Goal: Book appointment/travel/reservation

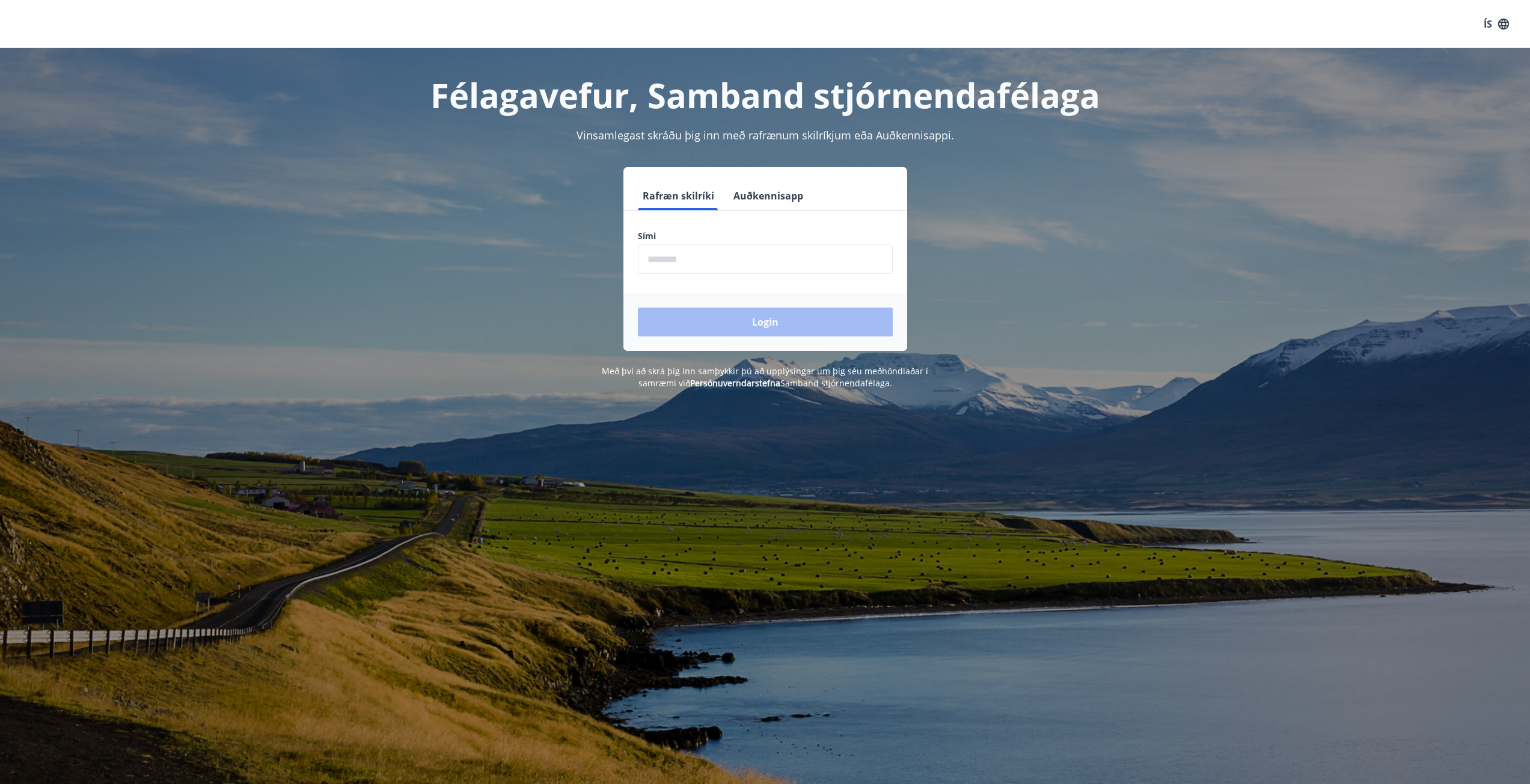
drag, startPoint x: 651, startPoint y: 262, endPoint x: 708, endPoint y: 269, distance: 57.4
click at [651, 262] on input "phone" at bounding box center [765, 259] width 255 height 30
type input "********"
click at [770, 318] on button "Login" at bounding box center [765, 322] width 255 height 29
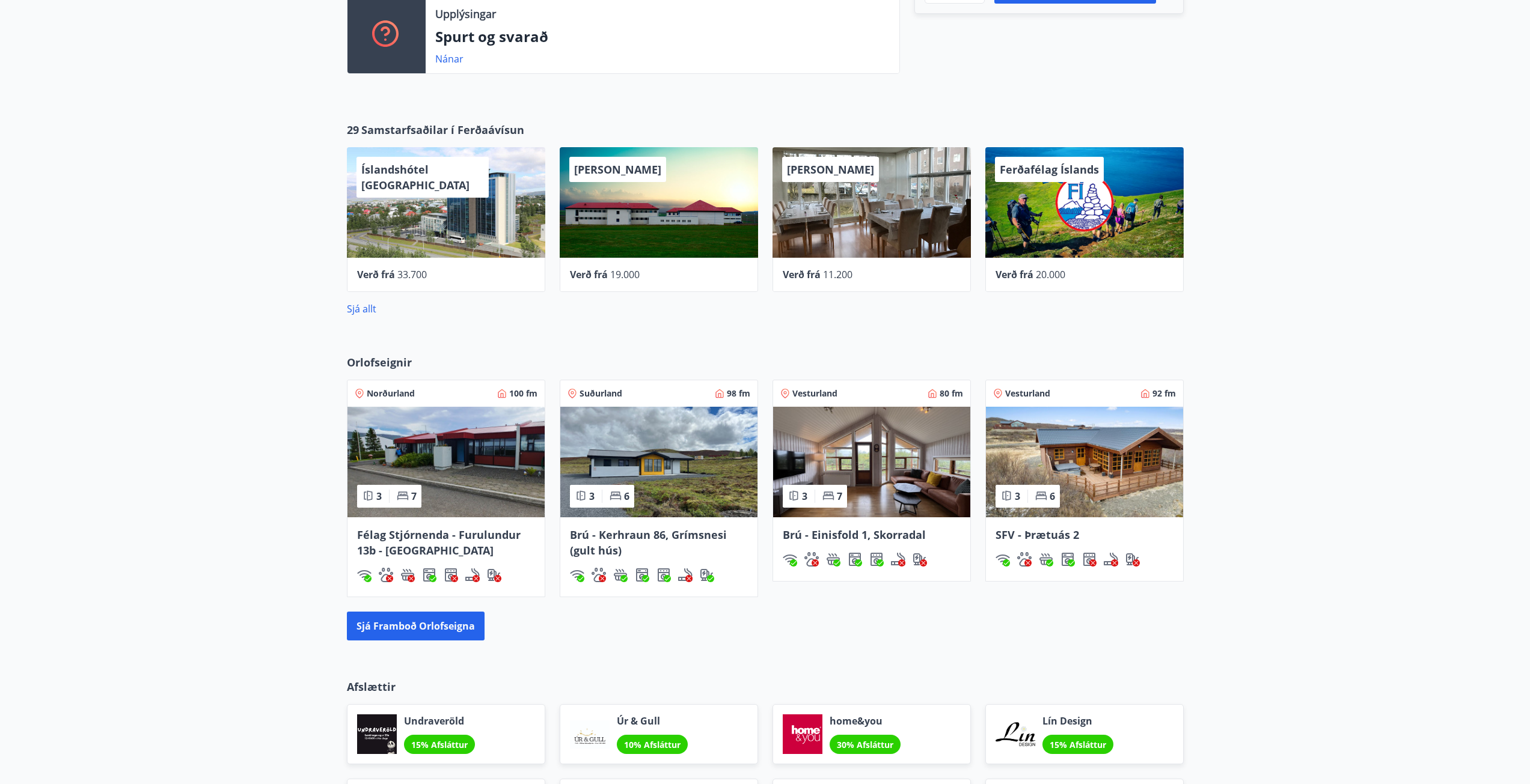
scroll to position [541, 0]
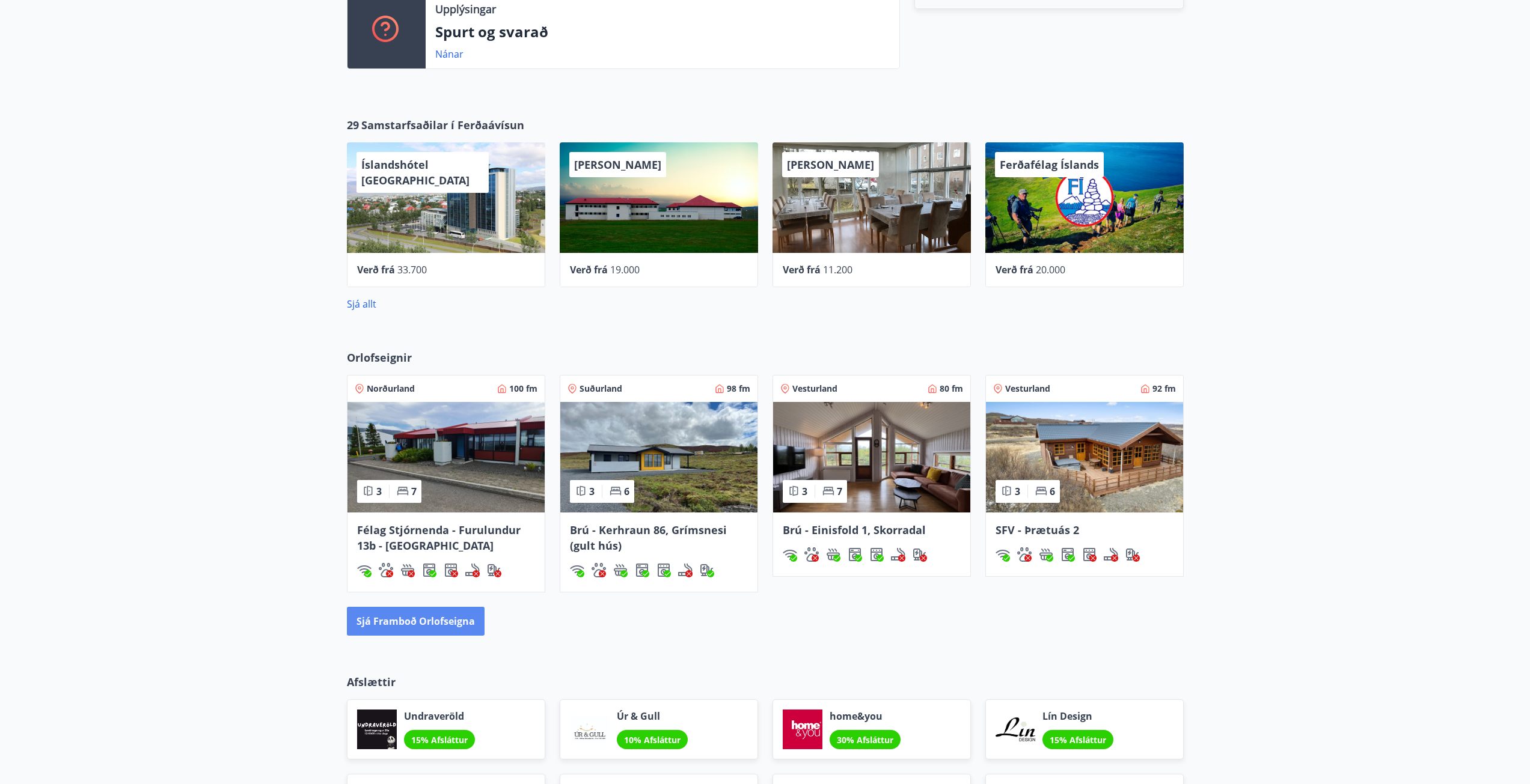
click at [453, 620] on button "Sjá framboð orlofseigna" at bounding box center [416, 622] width 138 height 29
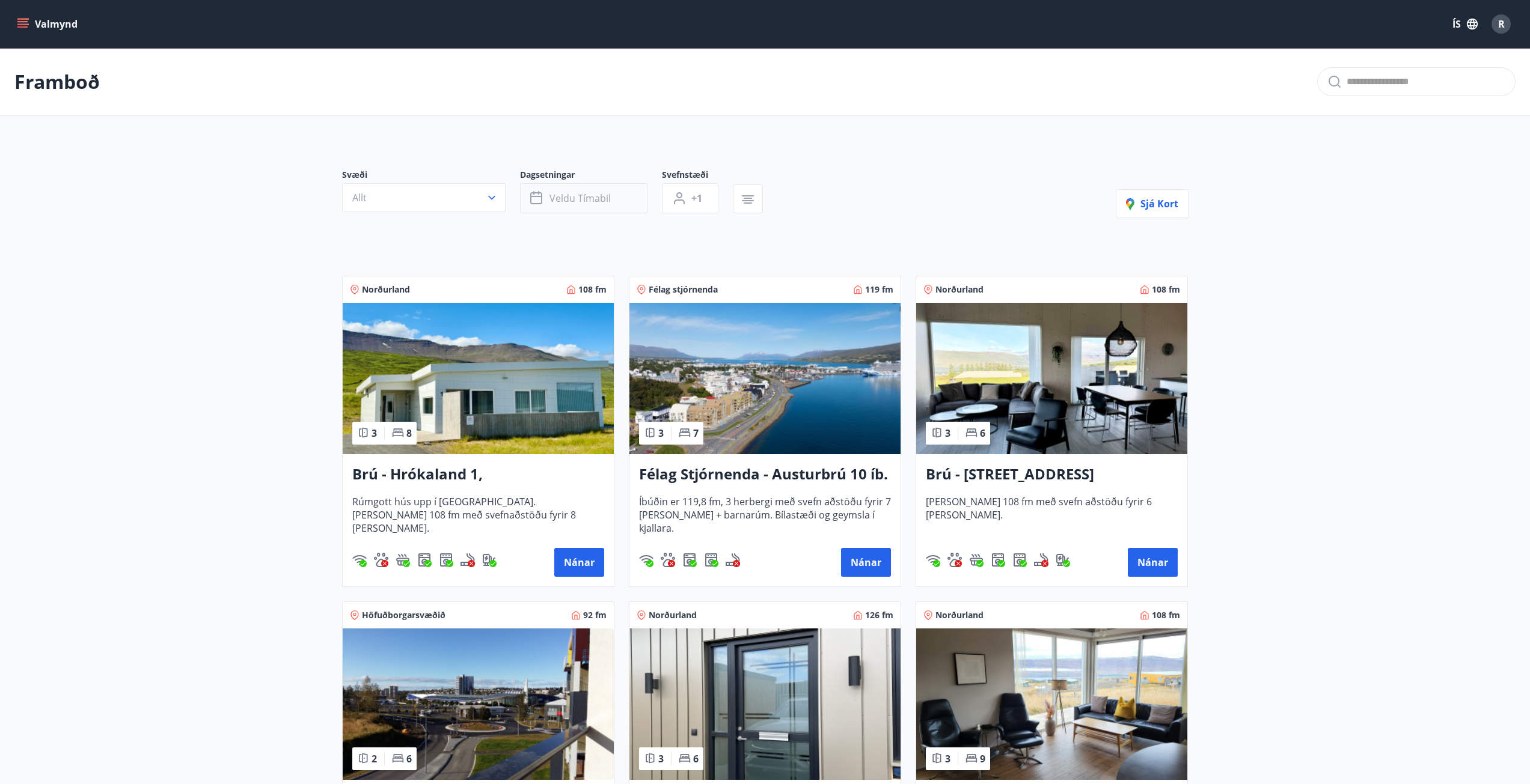
click at [636, 188] on button "Veldu tímabil" at bounding box center [584, 198] width 128 height 30
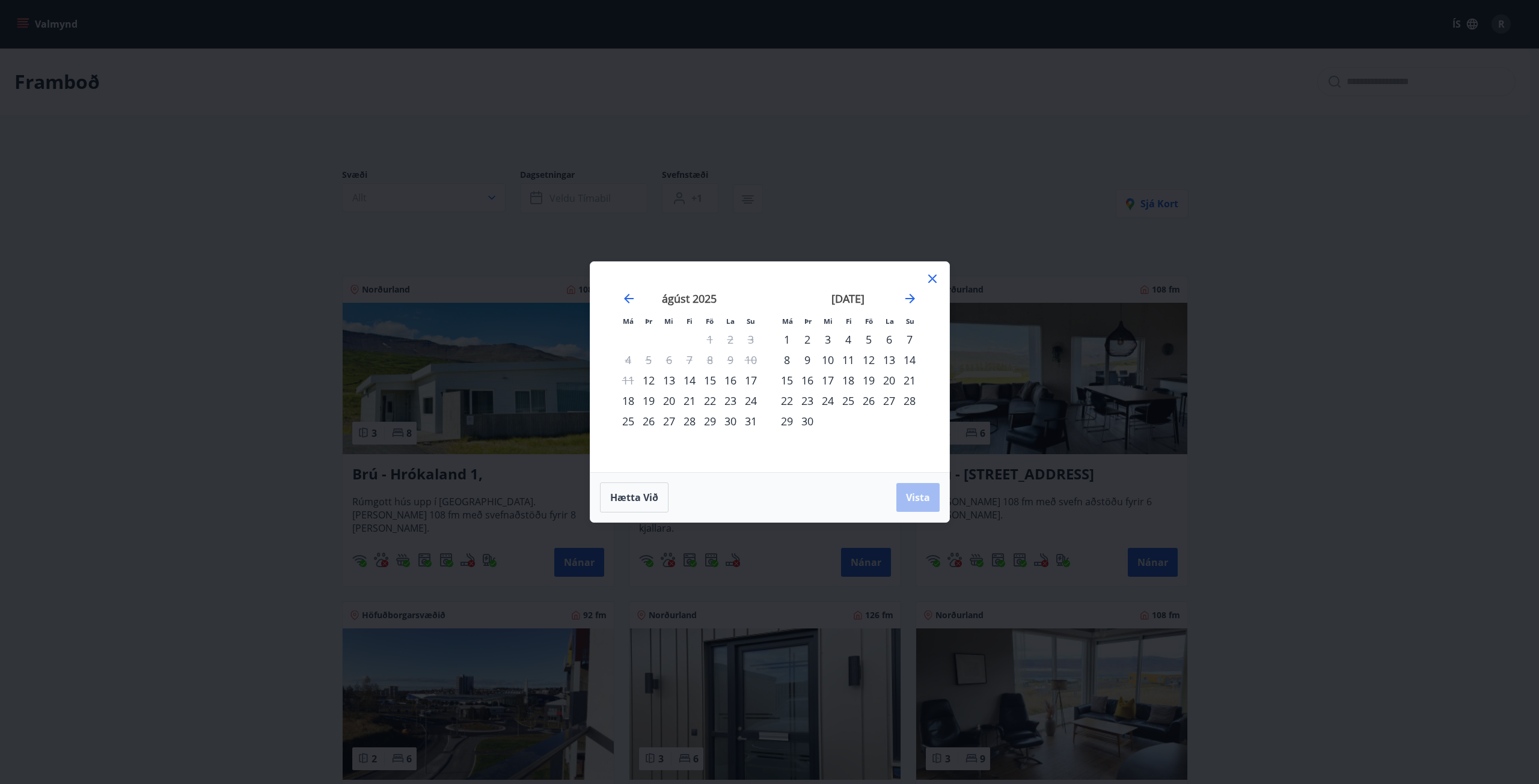
click at [712, 398] on div "22" at bounding box center [710, 401] width 20 height 20
click at [748, 398] on div "24" at bounding box center [751, 401] width 20 height 20
click at [921, 496] on span "Vista" at bounding box center [918, 498] width 24 height 13
